Goal: Information Seeking & Learning: Learn about a topic

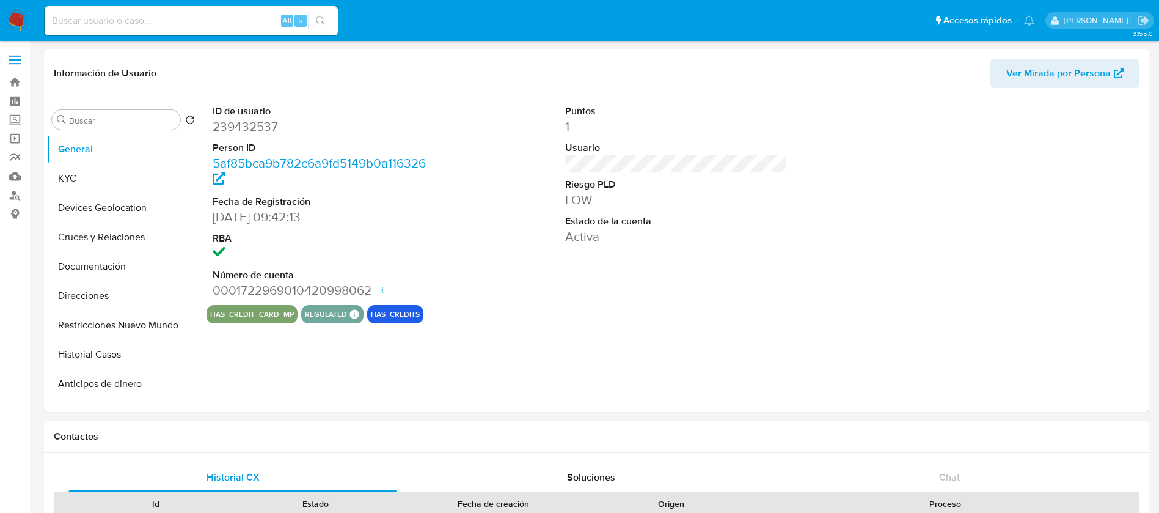
click at [146, 22] on input at bounding box center [191, 21] width 293 height 16
paste input "637991213"
type input "63799121"
select select "10"
type input "63799121"
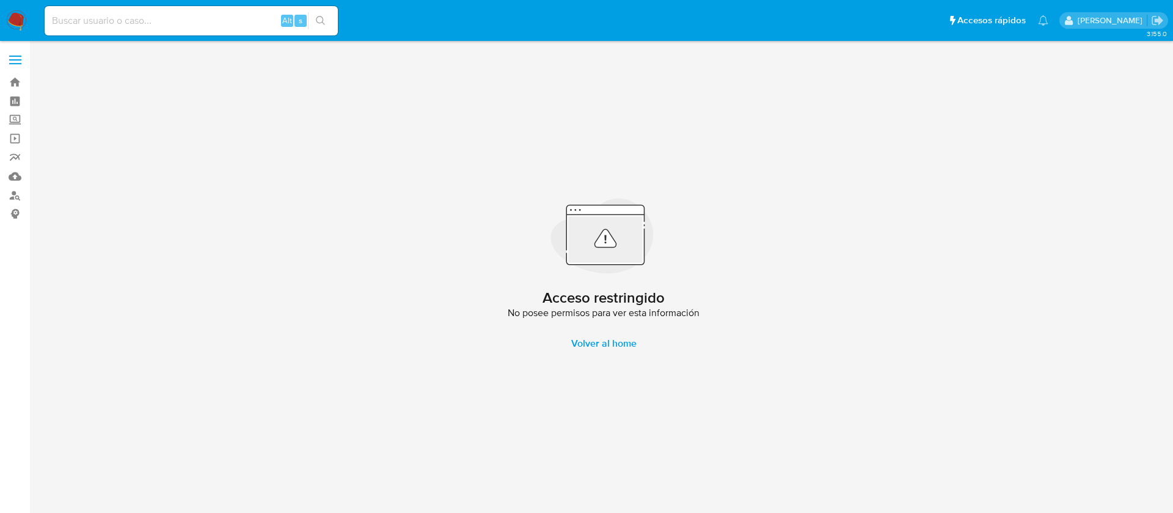
click at [121, 28] on input at bounding box center [191, 21] width 293 height 16
paste input "637991213"
type input "637991213"
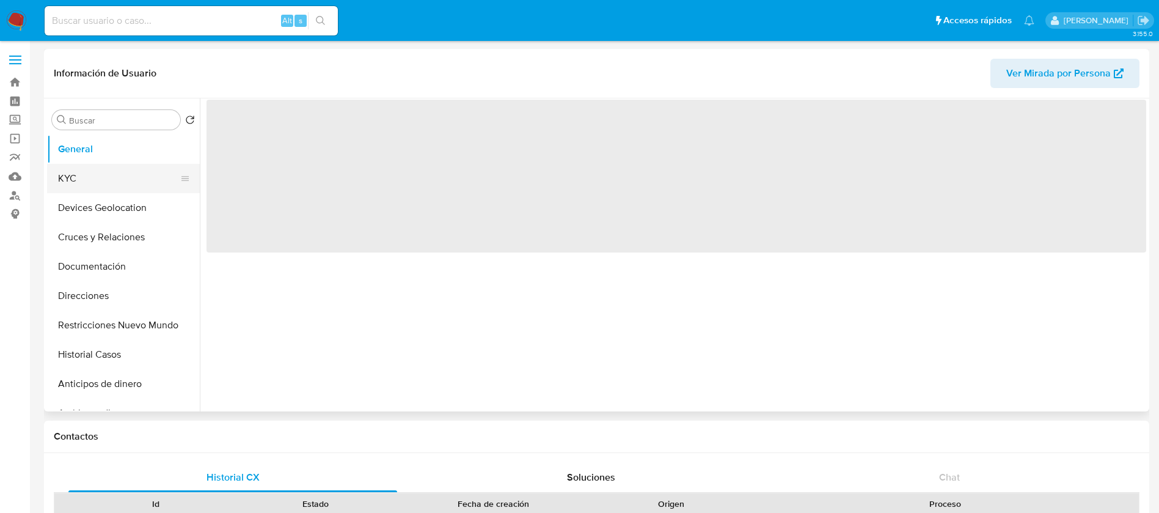
click at [58, 177] on button "KYC" at bounding box center [118, 178] width 143 height 29
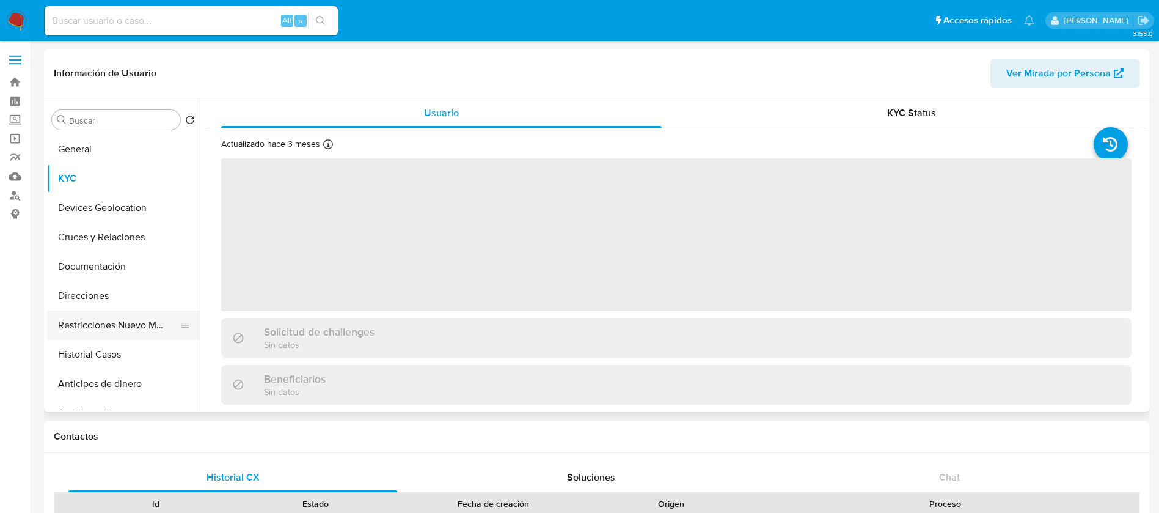
select select "10"
click at [136, 331] on button "Restricciones Nuevo Mundo" at bounding box center [118, 324] width 143 height 29
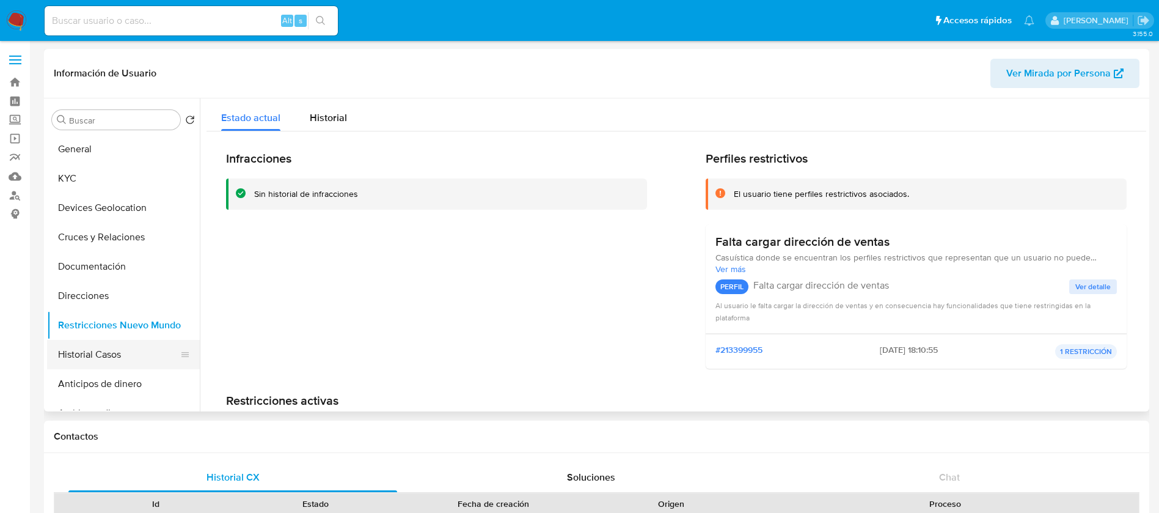
click at [101, 359] on button "Historial Casos" at bounding box center [118, 354] width 143 height 29
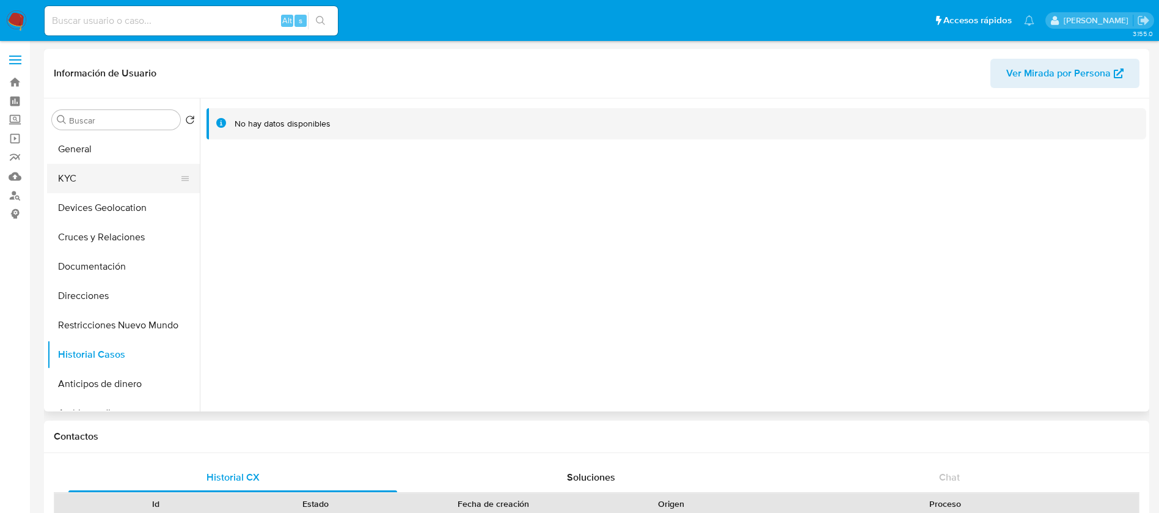
click at [128, 173] on button "KYC" at bounding box center [118, 178] width 143 height 29
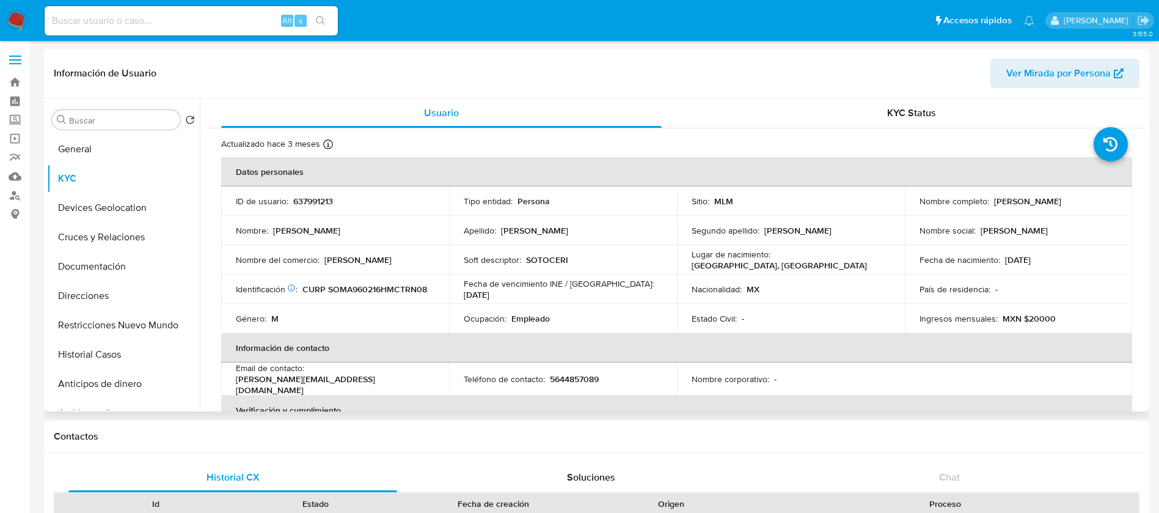
click at [1012, 203] on p "[PERSON_NAME]" at bounding box center [1027, 200] width 67 height 11
click at [875, 264] on div "Lugar de nacimiento : [GEOGRAPHIC_DATA], [GEOGRAPHIC_DATA]" at bounding box center [791, 260] width 199 height 22
click at [882, 331] on td "Estado Civil : -" at bounding box center [791, 318] width 228 height 29
click at [534, 343] on th "Información de contacto" at bounding box center [676, 347] width 911 height 29
click at [202, 18] on input at bounding box center [191, 21] width 293 height 16
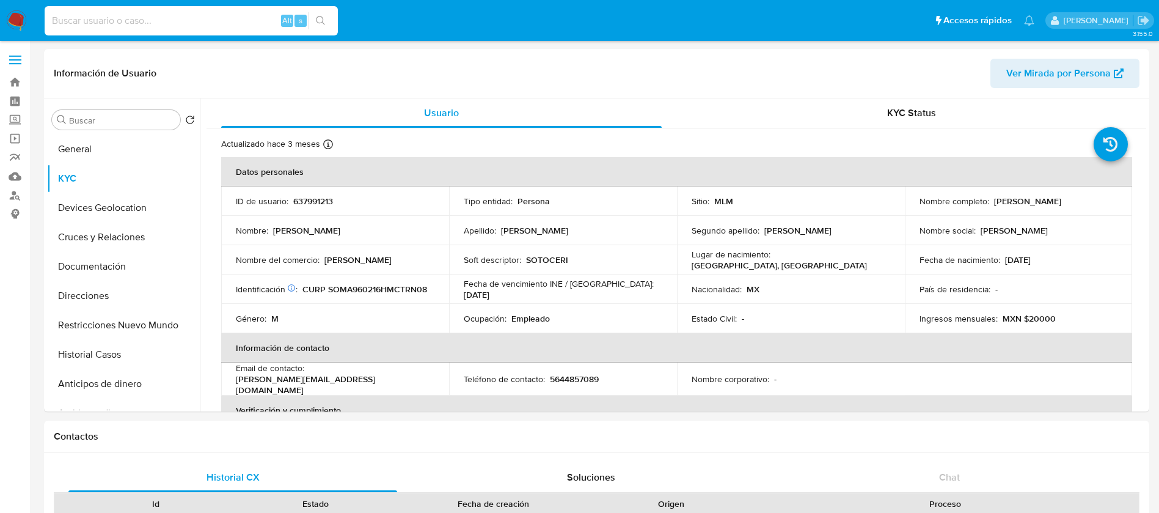
paste input "580817031"
type input "580817031"
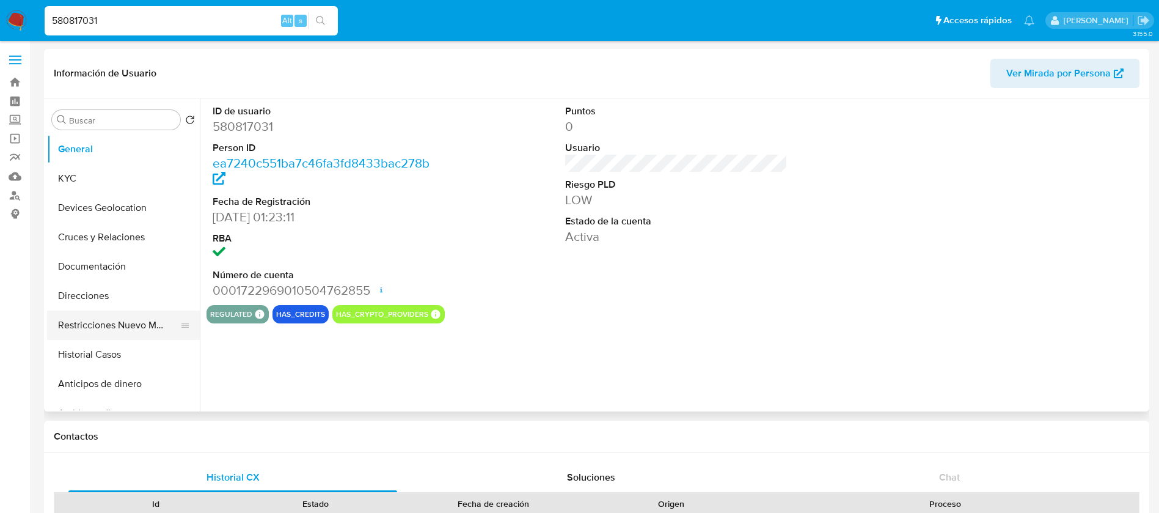
click at [94, 322] on button "Restricciones Nuevo Mundo" at bounding box center [118, 324] width 143 height 29
select select "10"
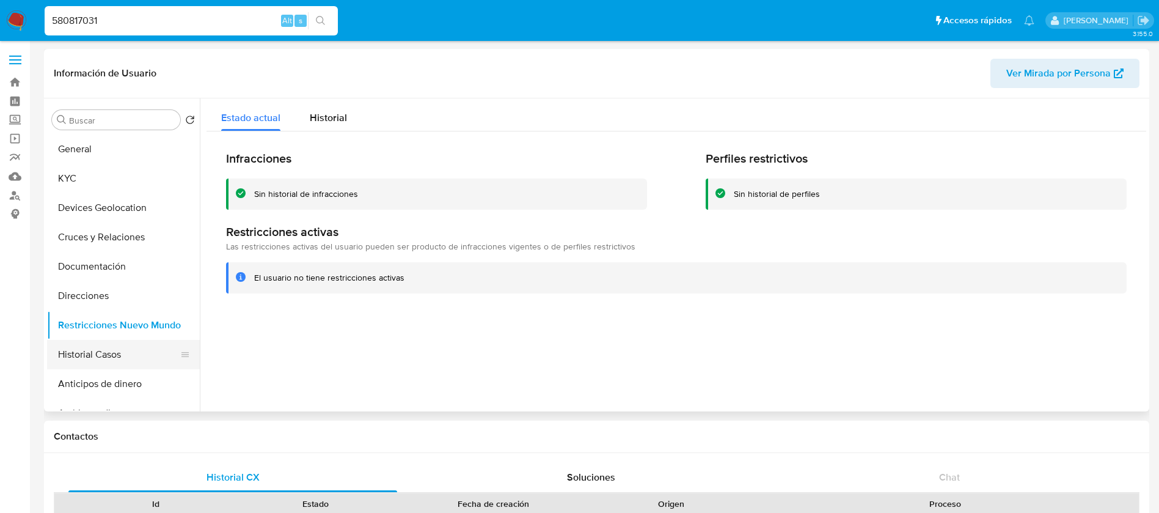
click at [89, 365] on button "Historial Casos" at bounding box center [118, 354] width 143 height 29
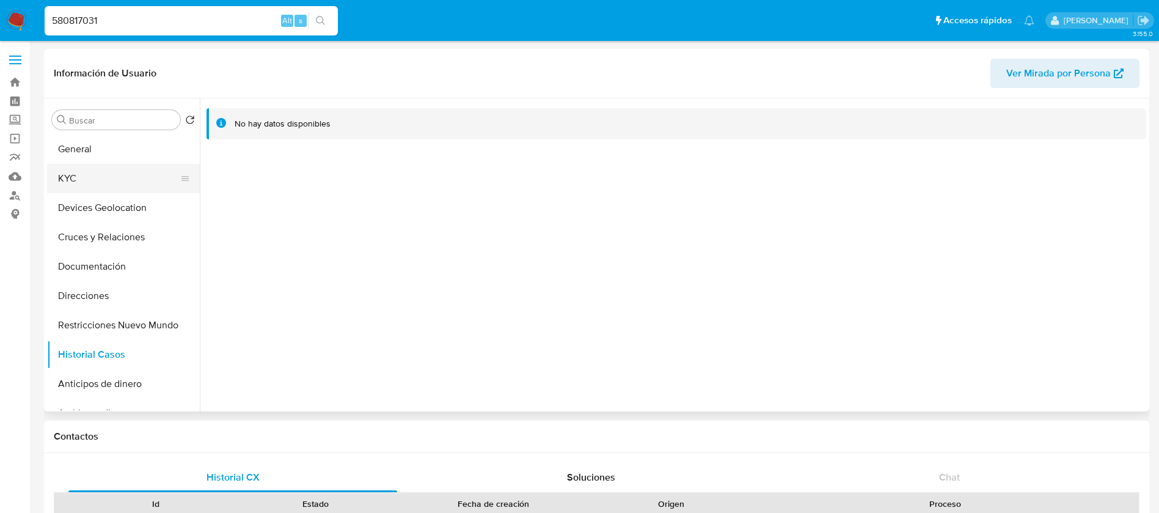
click at [110, 168] on button "KYC" at bounding box center [118, 178] width 143 height 29
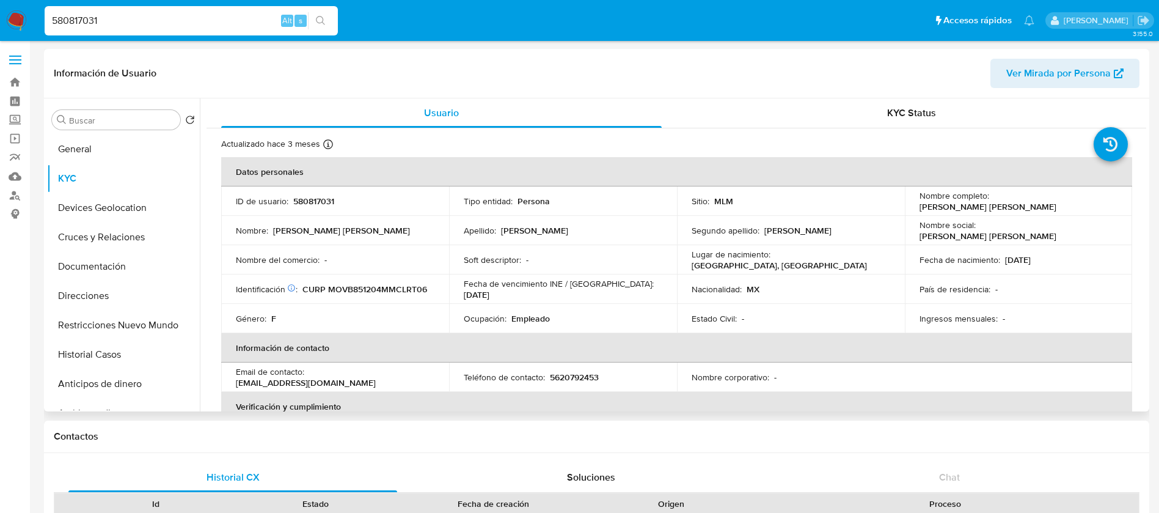
click at [841, 285] on div "Nacionalidad : MX" at bounding box center [791, 288] width 199 height 11
drag, startPoint x: 239, startPoint y: 25, endPoint x: 234, endPoint y: 19, distance: 7.8
click at [239, 24] on input "580817031" at bounding box center [191, 21] width 293 height 16
type input "5"
paste input "1257130083"
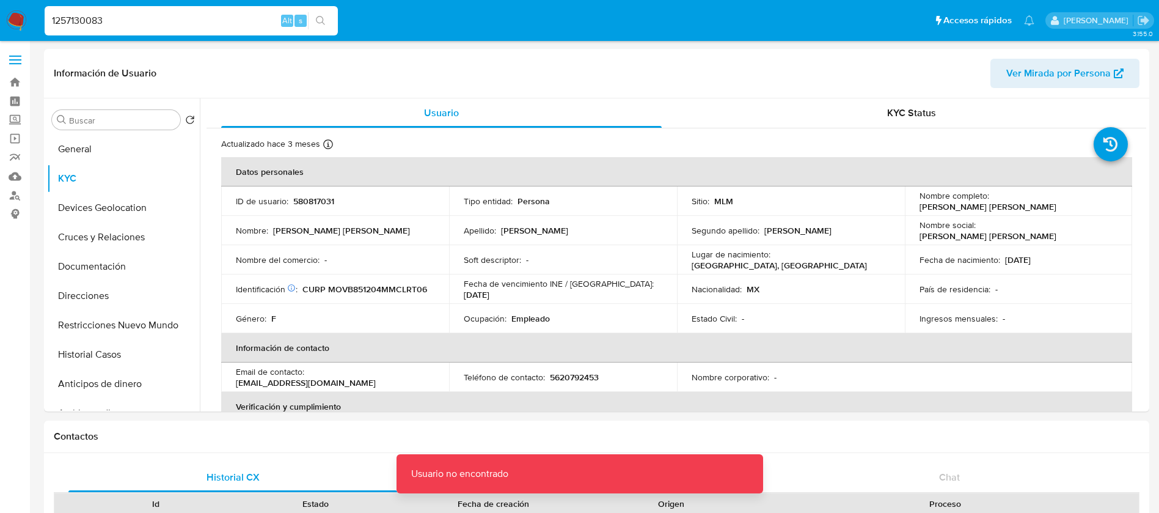
click at [234, 19] on input "1257130083" at bounding box center [191, 21] width 293 height 16
type input "1257130083"
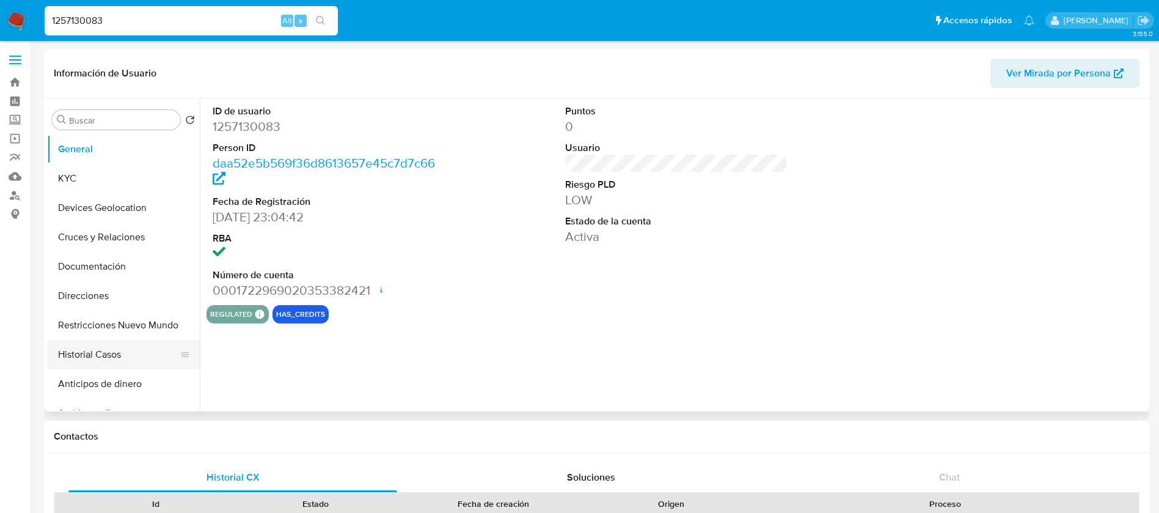
select select "10"
click at [95, 346] on button "Historial Casos" at bounding box center [118, 354] width 143 height 29
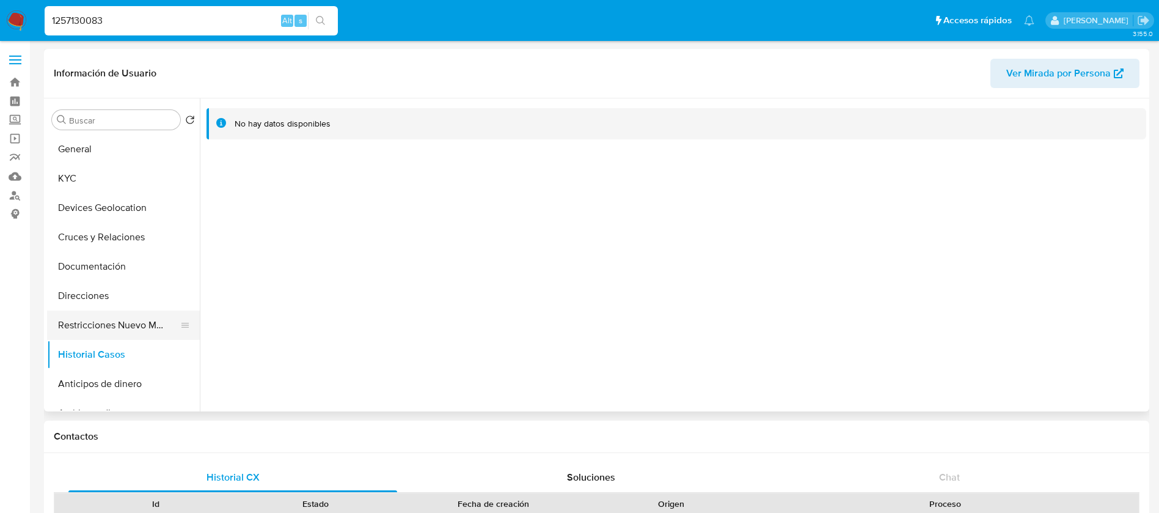
click at [119, 321] on button "Restricciones Nuevo Mundo" at bounding box center [118, 324] width 143 height 29
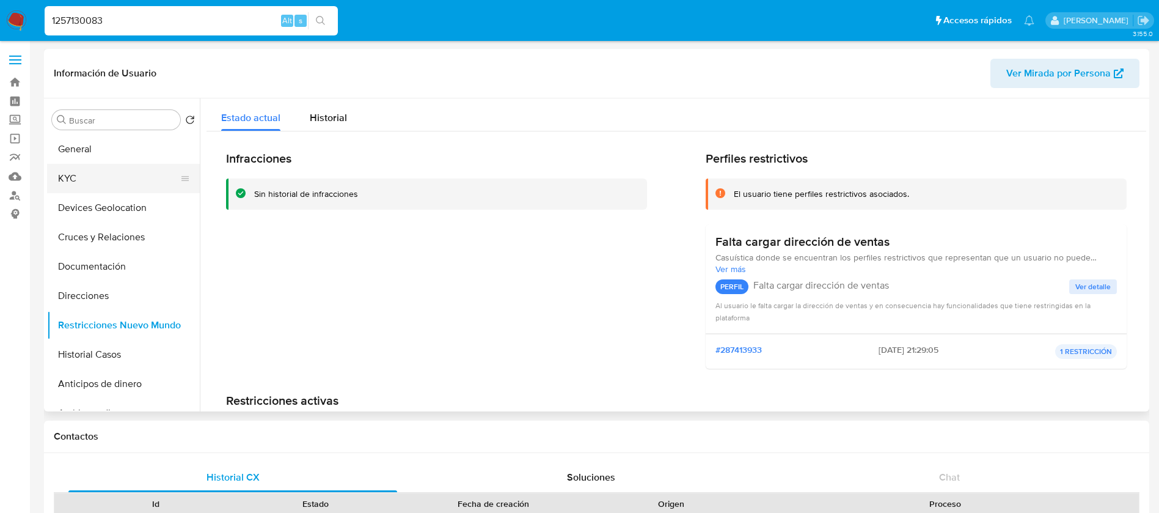
click at [93, 191] on button "KYC" at bounding box center [118, 178] width 143 height 29
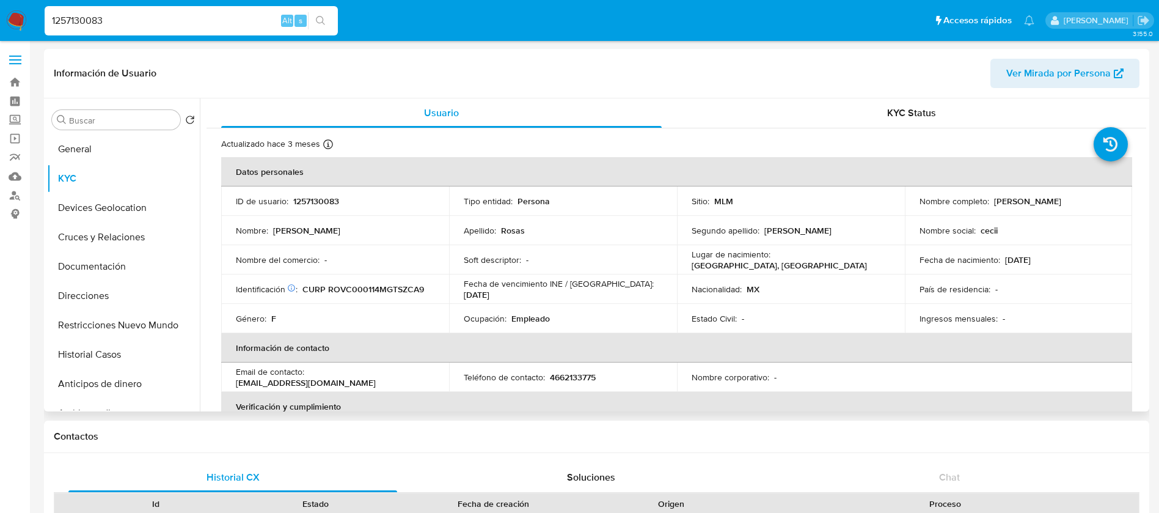
click at [534, 310] on td "Ocupación : Empleado" at bounding box center [563, 318] width 228 height 29
